Goal: Task Accomplishment & Management: Use online tool/utility

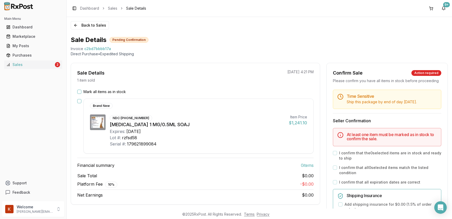
click at [80, 92] on button "Mark all items as in stock" at bounding box center [79, 92] width 4 height 4
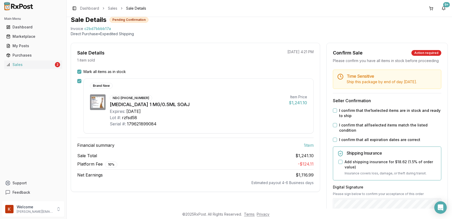
scroll to position [47, 0]
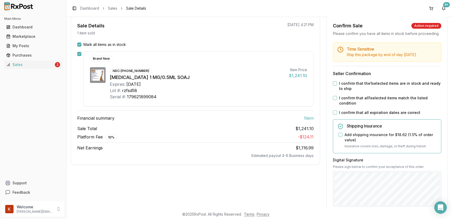
click at [334, 85] on button "I confirm that the 1 selected items are in stock and ready to ship" at bounding box center [335, 83] width 4 height 4
click at [334, 100] on button "I confirm that all 1 selected items match the listed condition" at bounding box center [335, 98] width 4 height 4
drag, startPoint x: 335, startPoint y: 119, endPoint x: 337, endPoint y: 125, distance: 6.3
click at [335, 114] on button "I confirm that all expiration dates are correct" at bounding box center [335, 112] width 4 height 4
click at [339, 137] on button "Add shipping insurance for $18.62 ( 1.5 % of order value)" at bounding box center [341, 134] width 4 height 4
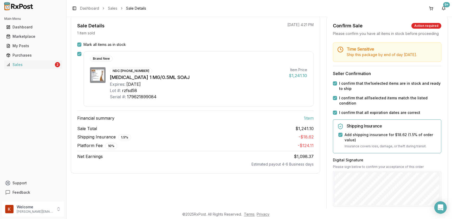
scroll to position [136, 0]
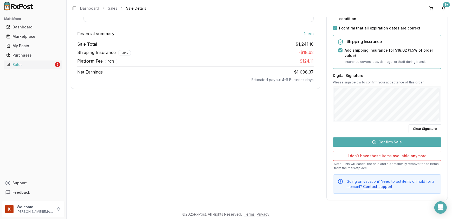
click at [392, 140] on button "Confirm Sale" at bounding box center [387, 141] width 109 height 9
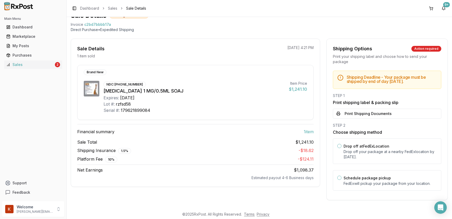
scroll to position [28, 0]
click at [366, 117] on button "Print Shipping Documents" at bounding box center [387, 114] width 109 height 10
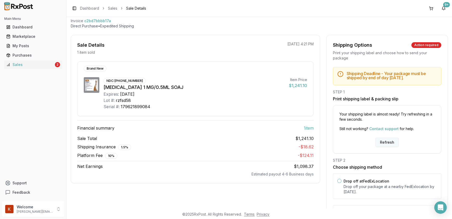
click at [386, 144] on button "Refresh" at bounding box center [387, 141] width 23 height 9
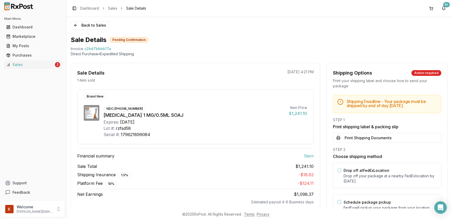
click at [386, 143] on button "Print Shipping Documents" at bounding box center [387, 138] width 109 height 10
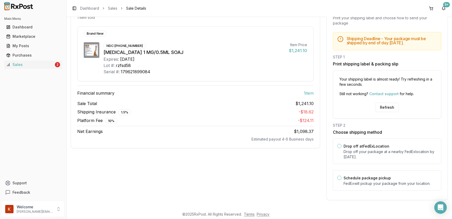
scroll to position [66, 0]
click at [390, 108] on button "Refresh" at bounding box center [387, 107] width 23 height 9
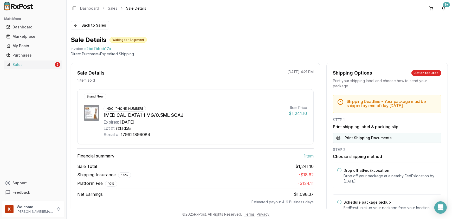
click at [381, 140] on button "Print Shipping Documents" at bounding box center [387, 138] width 109 height 10
click at [25, 29] on div "Dashboard" at bounding box center [33, 26] width 54 height 5
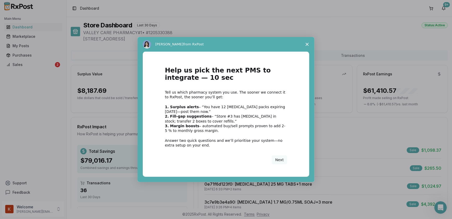
click at [308, 44] on icon "Close survey" at bounding box center [307, 44] width 3 height 3
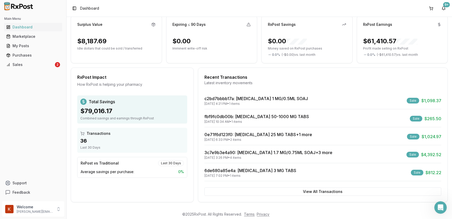
scroll to position [51, 0]
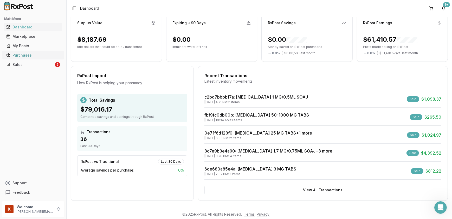
click at [26, 57] on div "Purchases" at bounding box center [33, 55] width 54 height 5
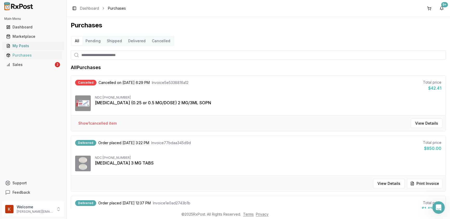
click at [25, 48] on div "My Posts" at bounding box center [33, 45] width 54 height 5
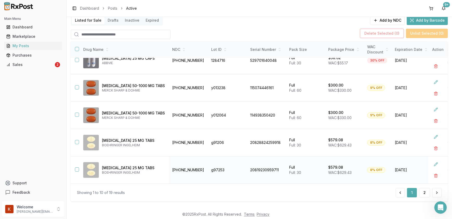
scroll to position [44, 0]
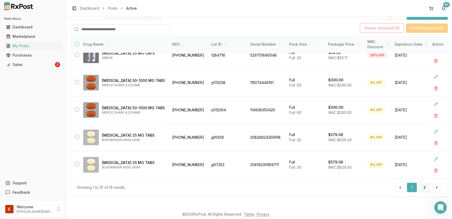
click at [425, 190] on button "2" at bounding box center [424, 186] width 11 height 9
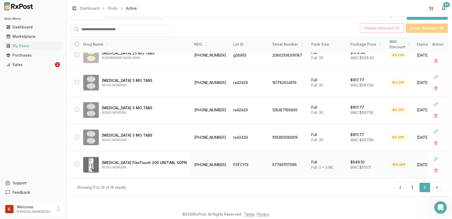
scroll to position [122, 0]
click at [413, 190] on button "1" at bounding box center [412, 186] width 10 height 9
